Goal: Entertainment & Leisure: Consume media (video, audio)

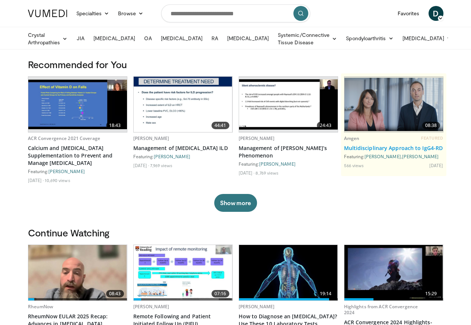
click at [363, 152] on link "Multidisciplinary Approach to IgG4-RD" at bounding box center [393, 147] width 99 height 7
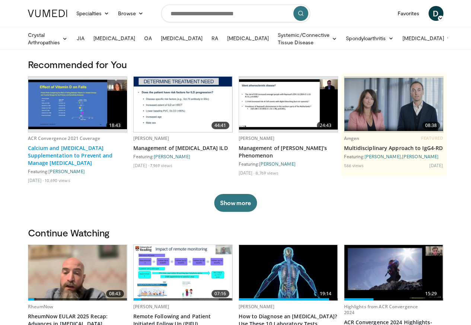
click at [71, 154] on link "Calcium and [MEDICAL_DATA] Supplementation to Prevent and Manage [MEDICAL_DATA]" at bounding box center [77, 155] width 99 height 22
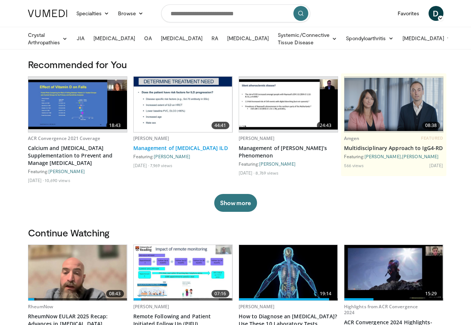
click at [172, 152] on link "Management of Autoimmune ILD" at bounding box center [182, 147] width 99 height 7
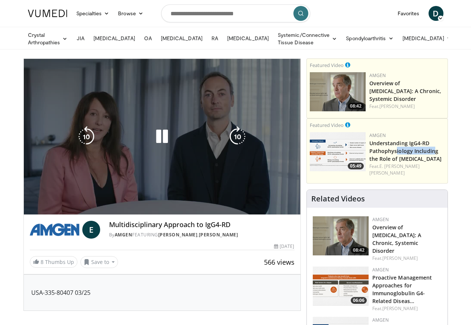
click at [168, 113] on div "10 seconds Tap to unmute" at bounding box center [162, 137] width 277 height 156
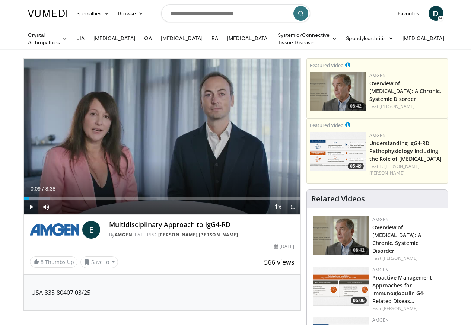
click at [157, 141] on icon "Video Player" at bounding box center [162, 136] width 21 height 21
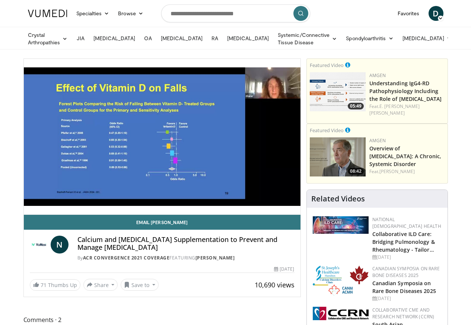
click at [173, 82] on div "10 seconds Tap to unmute" at bounding box center [162, 137] width 277 height 156
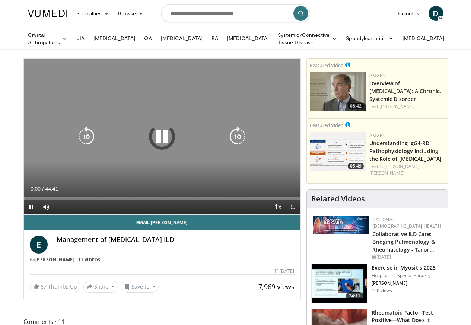
click at [162, 147] on icon "Video Player" at bounding box center [162, 136] width 21 height 21
